Goal: Check status: Check status

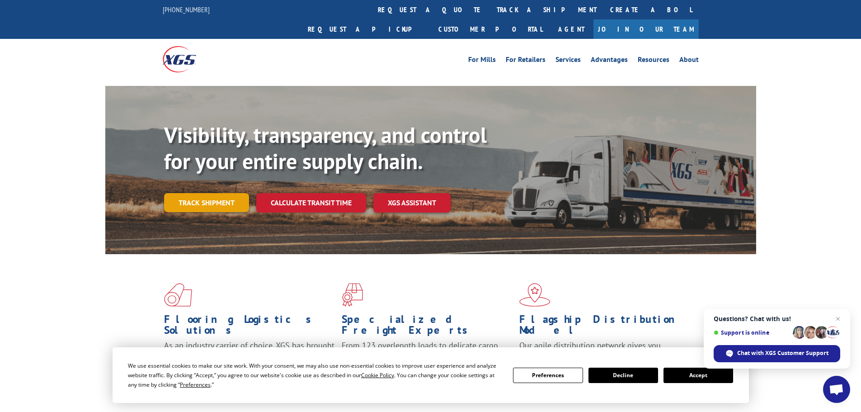
click at [226, 193] on link "Track shipment" at bounding box center [206, 202] width 85 height 19
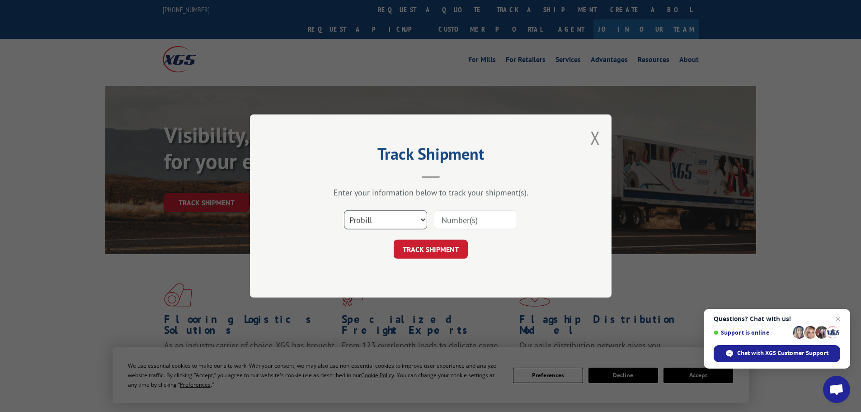
click at [370, 216] on select "Select category... Probill BOL PO" at bounding box center [385, 219] width 83 height 19
select select "po"
click at [344, 210] on select "Select category... Probill BOL PO" at bounding box center [385, 219] width 83 height 19
click at [472, 227] on input at bounding box center [475, 219] width 83 height 19
paste input "02505236"
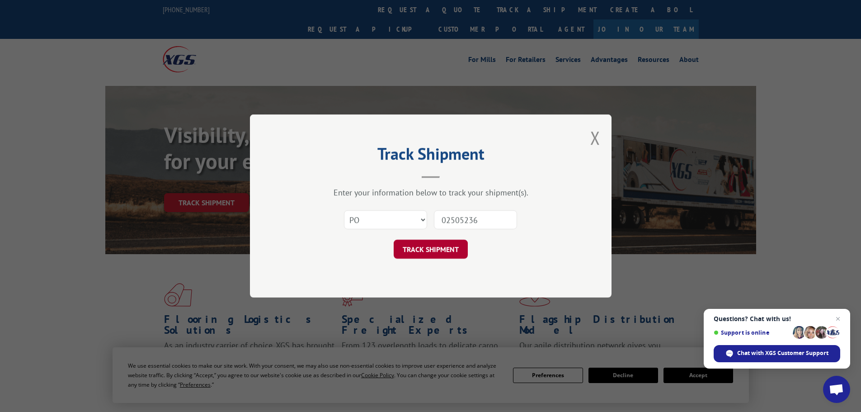
type input "02505236"
click at [445, 243] on button "TRACK SHIPMENT" at bounding box center [431, 248] width 74 height 19
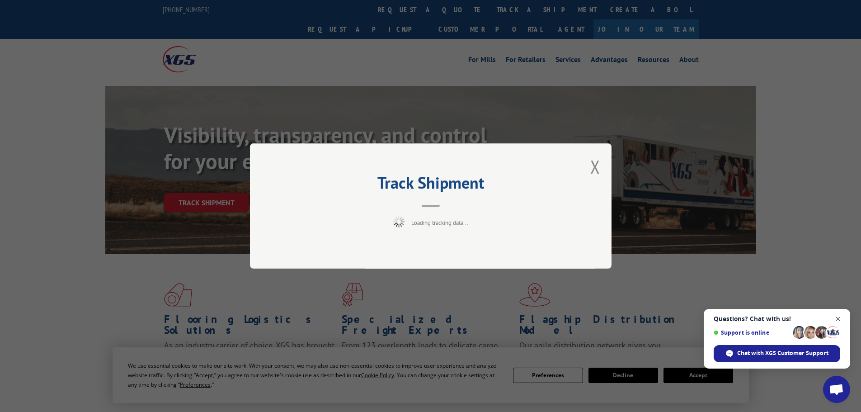
click at [840, 318] on span "Close chat" at bounding box center [837, 318] width 11 height 11
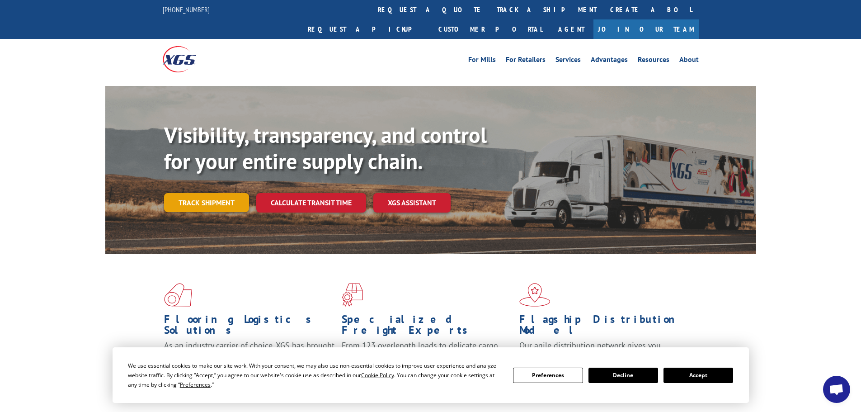
click at [227, 193] on link "Track shipment" at bounding box center [206, 202] width 85 height 19
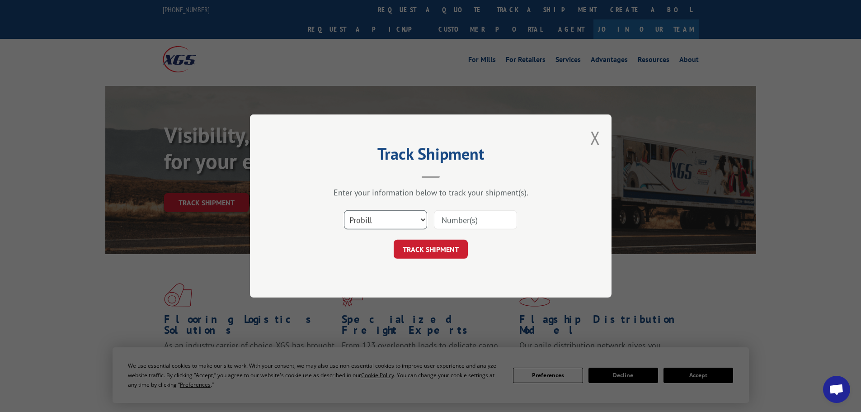
click at [398, 227] on select "Select category... Probill BOL PO" at bounding box center [385, 219] width 83 height 19
select select "po"
click at [344, 210] on select "Select category... Probill BOL PO" at bounding box center [385, 219] width 83 height 19
click at [500, 220] on input at bounding box center [475, 219] width 83 height 19
paste input "02505261"
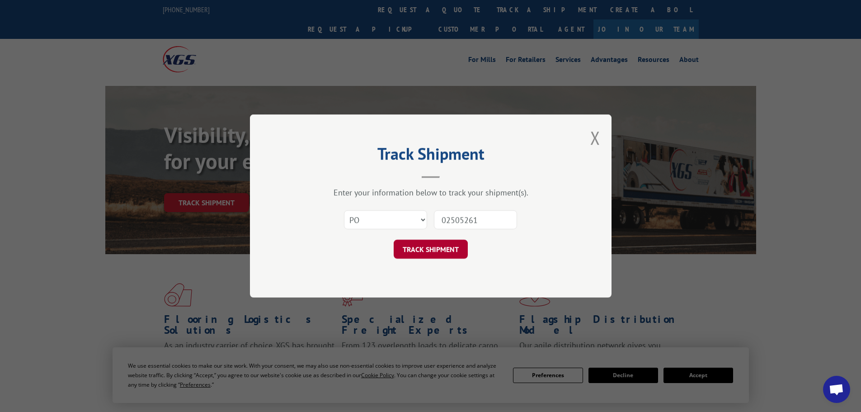
type input "02505261"
click at [429, 247] on button "TRACK SHIPMENT" at bounding box center [431, 248] width 74 height 19
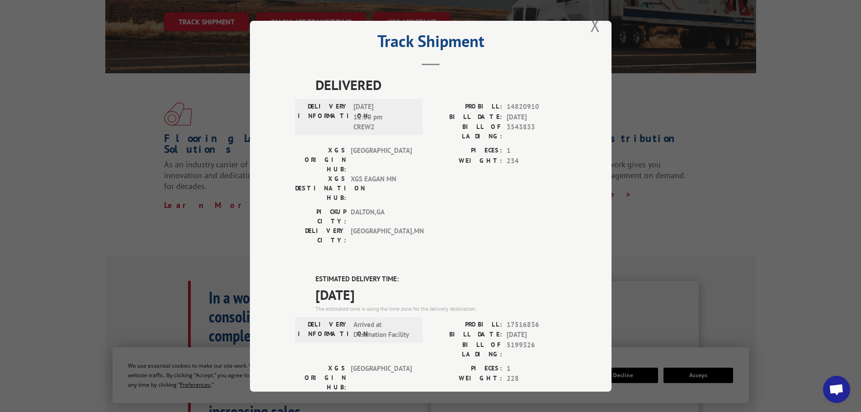
scroll to position [3, 0]
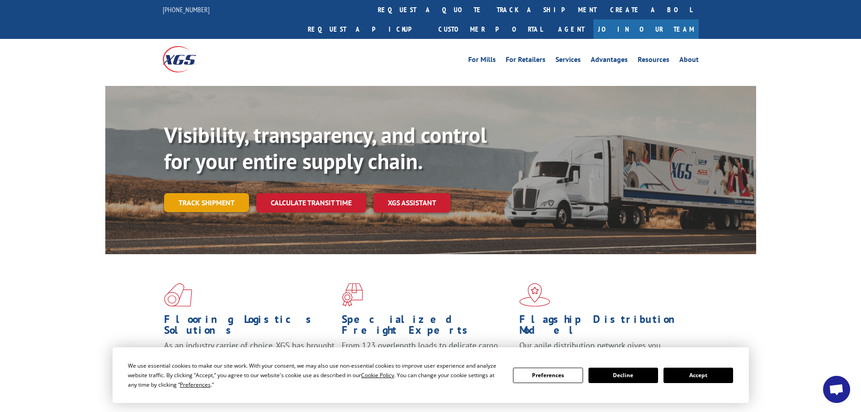
click at [212, 193] on link "Track shipment" at bounding box center [206, 202] width 85 height 19
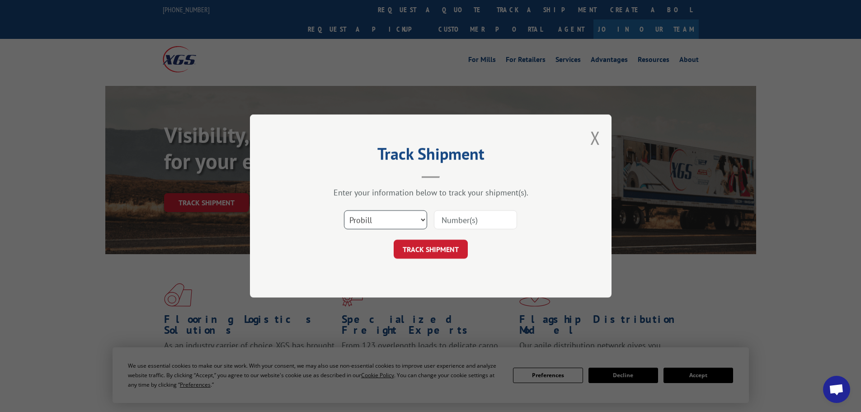
click at [401, 216] on select "Select category... Probill BOL PO" at bounding box center [385, 219] width 83 height 19
select select "po"
click at [344, 210] on select "Select category... Probill BOL PO" at bounding box center [385, 219] width 83 height 19
drag, startPoint x: 488, startPoint y: 198, endPoint x: 478, endPoint y: 222, distance: 26.5
click at [487, 205] on div "Enter your information below to track your shipment(s). Select category... Prob…" at bounding box center [430, 222] width 271 height 71
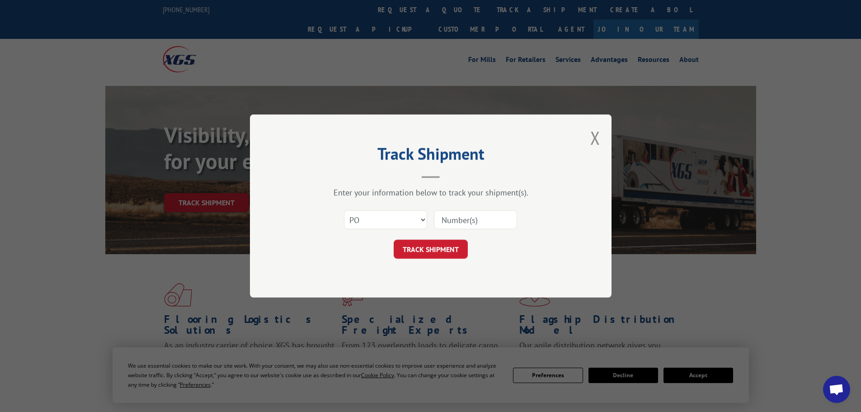
click at [478, 222] on input at bounding box center [475, 219] width 83 height 19
paste input "02505311"
type input "02505311"
click at [457, 245] on button "TRACK SHIPMENT" at bounding box center [431, 248] width 74 height 19
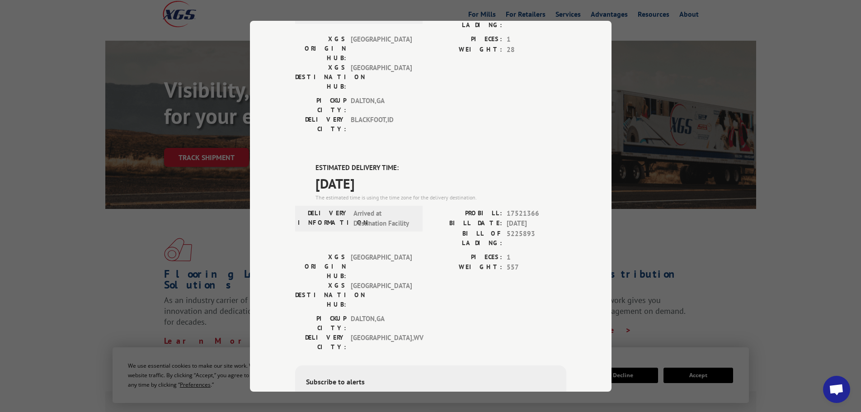
scroll to position [332, 0]
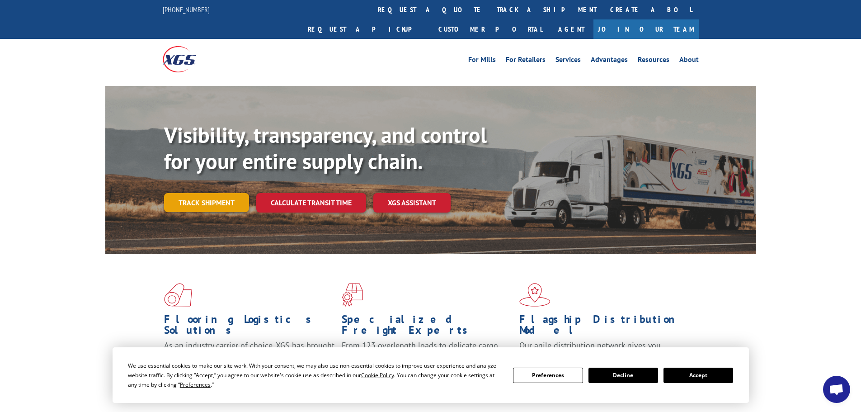
click at [238, 193] on link "Track shipment" at bounding box center [206, 202] width 85 height 19
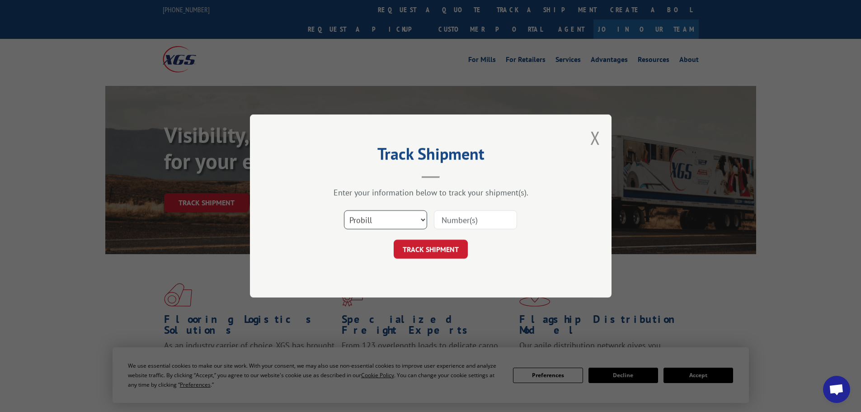
click at [369, 229] on select "Select category... Probill BOL PO" at bounding box center [385, 219] width 83 height 19
select select "po"
click at [344, 210] on select "Select category... Probill BOL PO" at bounding box center [385, 219] width 83 height 19
click at [465, 219] on input at bounding box center [475, 219] width 83 height 19
paste input "02505039"
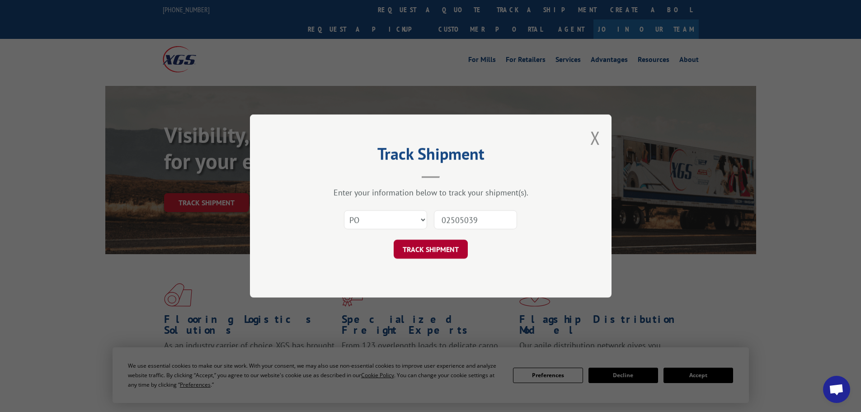
type input "02505039"
click at [423, 244] on button "TRACK SHIPMENT" at bounding box center [431, 248] width 74 height 19
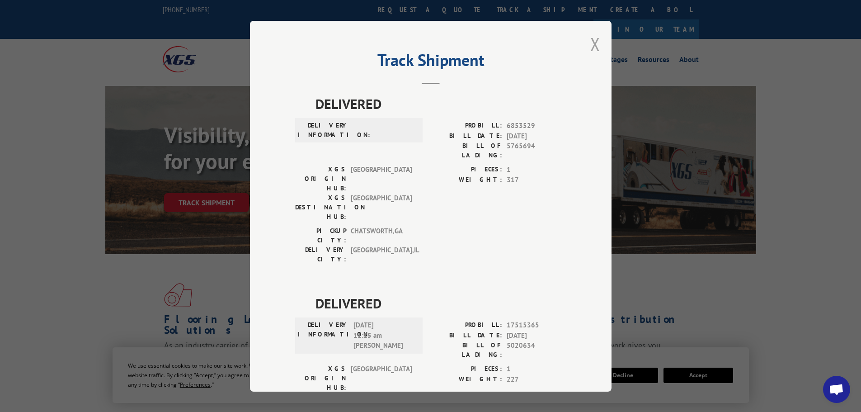
click at [594, 48] on button "Close modal" at bounding box center [595, 44] width 10 height 24
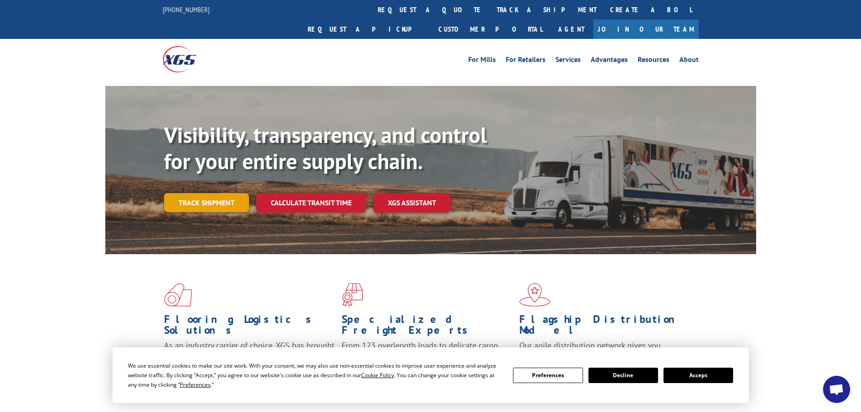
click at [222, 193] on link "Track shipment" at bounding box center [206, 202] width 85 height 19
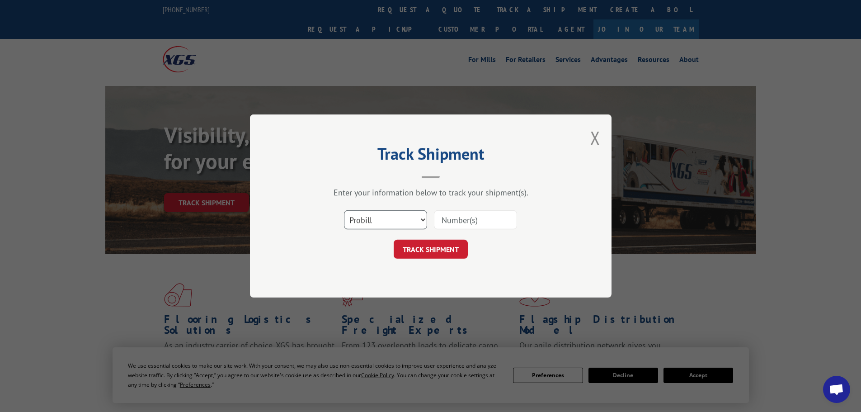
click at [363, 225] on select "Select category... Probill BOL PO" at bounding box center [385, 219] width 83 height 19
click at [344, 210] on select "Select category... Probill BOL PO" at bounding box center [385, 219] width 83 height 19
click at [388, 223] on select "Select category... Probill BOL PO" at bounding box center [385, 219] width 83 height 19
select select "po"
click at [344, 210] on select "Select category... Probill BOL PO" at bounding box center [385, 219] width 83 height 19
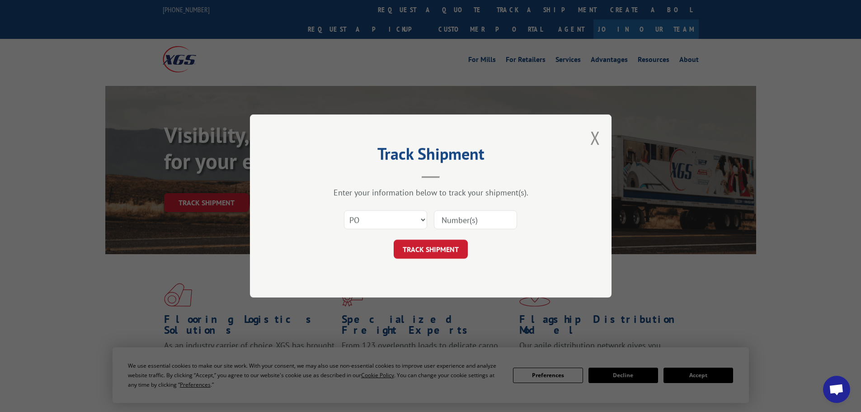
click at [502, 213] on input at bounding box center [475, 219] width 83 height 19
paste input "02505341"
type input "02505341"
click at [437, 248] on button "TRACK SHIPMENT" at bounding box center [431, 248] width 74 height 19
